Goal: Use online tool/utility: Utilize a website feature to perform a specific function

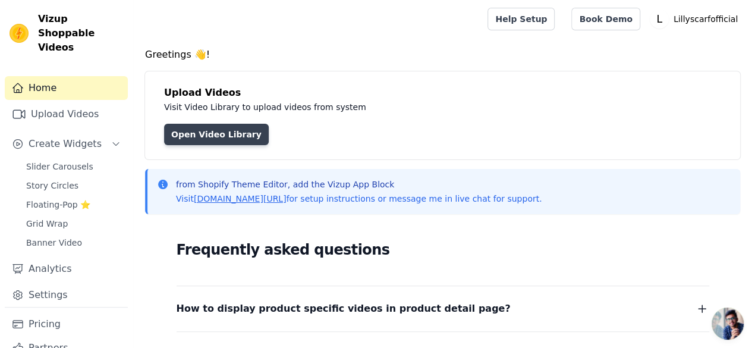
click at [215, 134] on link "Open Video Library" at bounding box center [216, 134] width 105 height 21
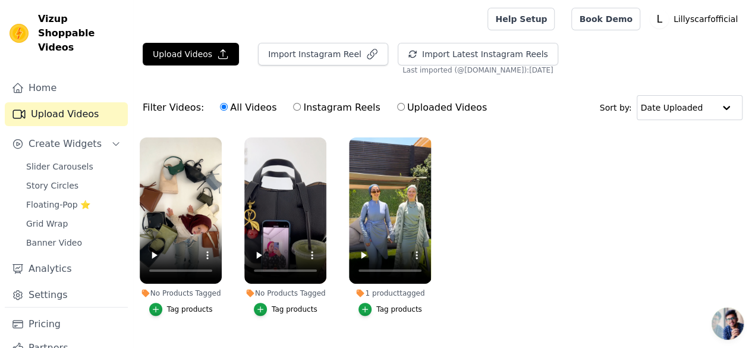
click at [292, 113] on label "Instagram Reels" at bounding box center [336, 107] width 88 height 15
click at [293, 111] on input "Instagram Reels" at bounding box center [297, 107] width 8 height 8
radio input "true"
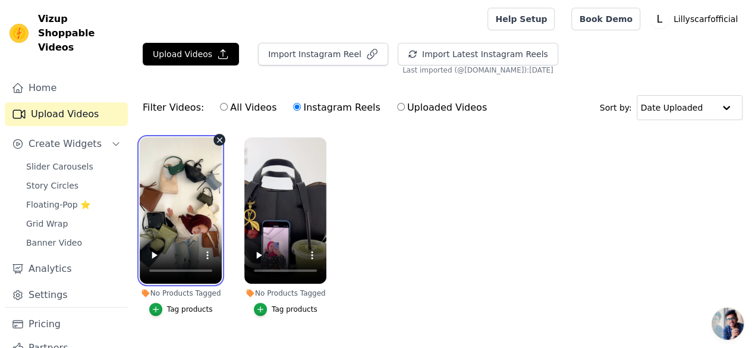
click at [170, 200] on video at bounding box center [181, 210] width 82 height 146
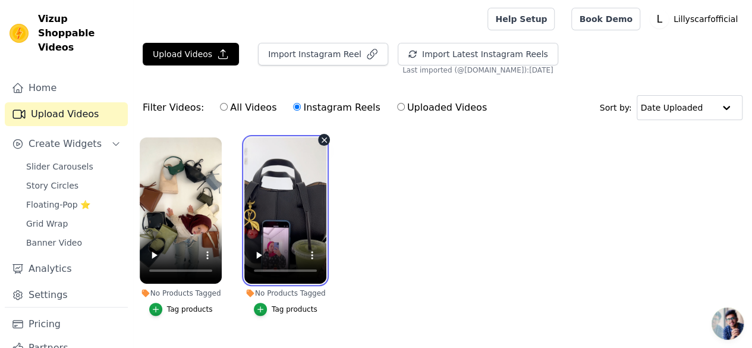
click at [267, 187] on video at bounding box center [285, 210] width 82 height 146
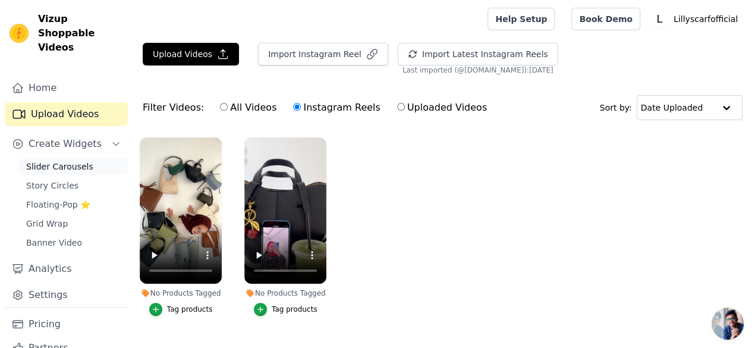
click at [61, 160] on span "Slider Carousels" at bounding box center [59, 166] width 67 height 12
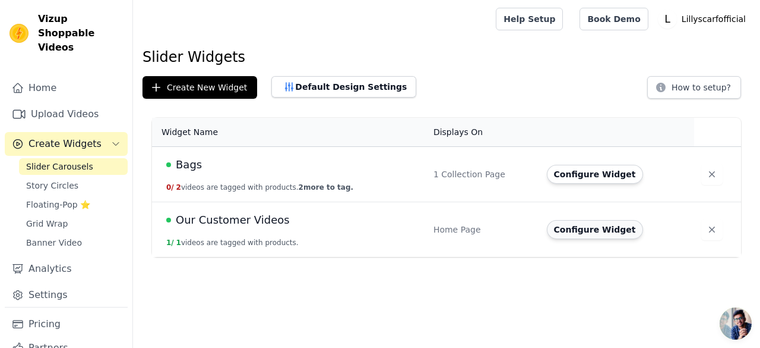
click at [591, 227] on button "Configure Widget" at bounding box center [595, 229] width 96 height 19
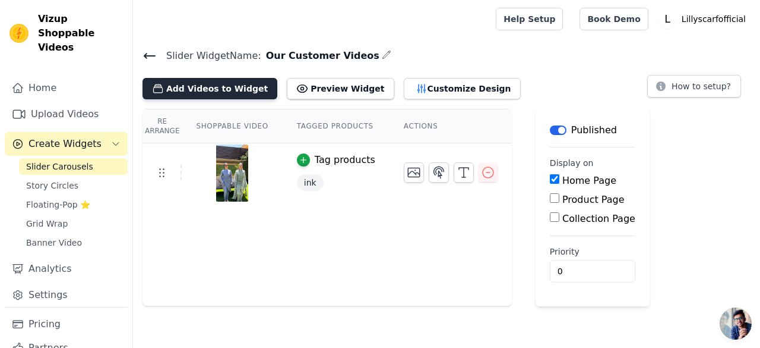
click at [219, 91] on button "Add Videos to Widget" at bounding box center [210, 88] width 135 height 21
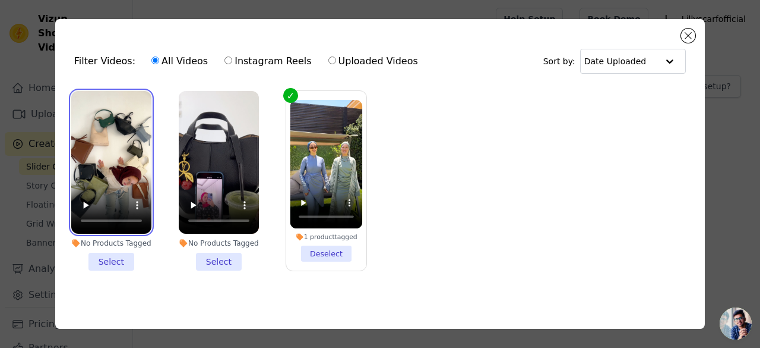
click at [109, 169] on video at bounding box center [111, 162] width 80 height 143
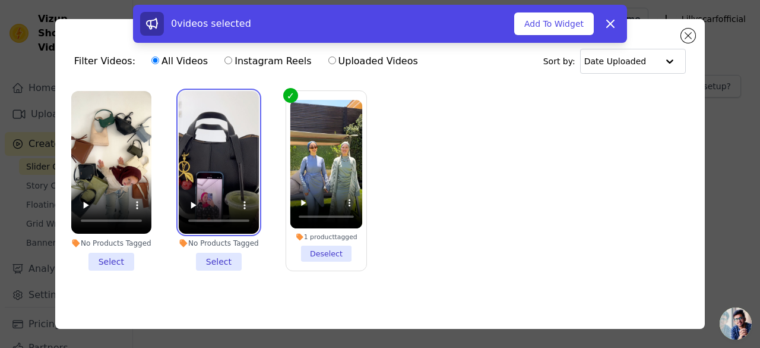
click at [230, 183] on video at bounding box center [219, 162] width 80 height 143
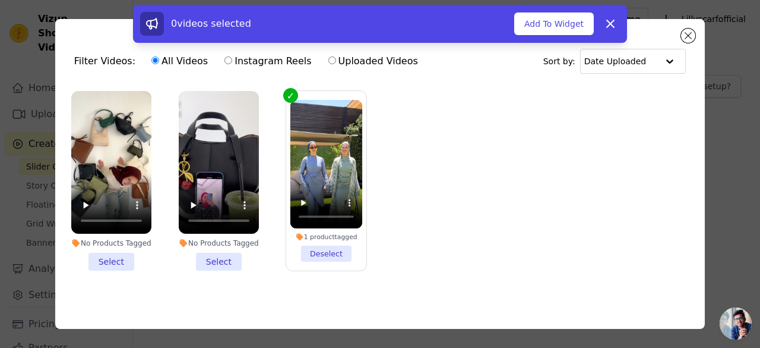
click at [113, 262] on li "No Products Tagged Select" at bounding box center [111, 180] width 80 height 179
click at [0, 0] on input "No Products Tagged Select" at bounding box center [0, 0] width 0 height 0
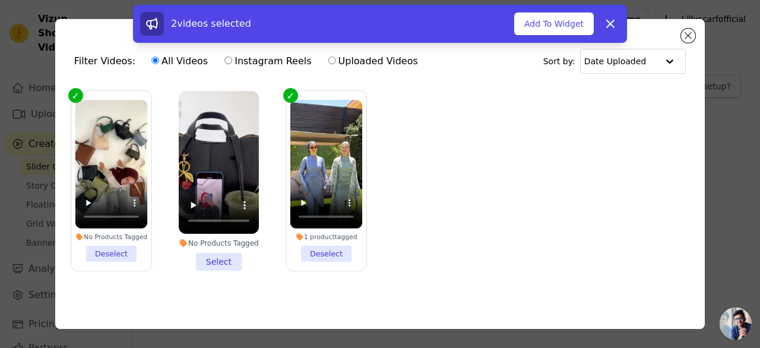
click at [231, 257] on li "No Products Tagged Select" at bounding box center [219, 180] width 80 height 179
click at [0, 0] on input "No Products Tagged Select" at bounding box center [0, 0] width 0 height 0
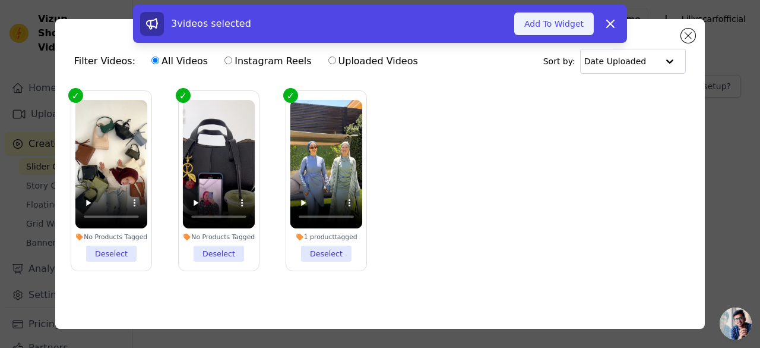
click at [559, 23] on button "Add To Widget" at bounding box center [555, 23] width 80 height 23
